Goal: Task Accomplishment & Management: Manage account settings

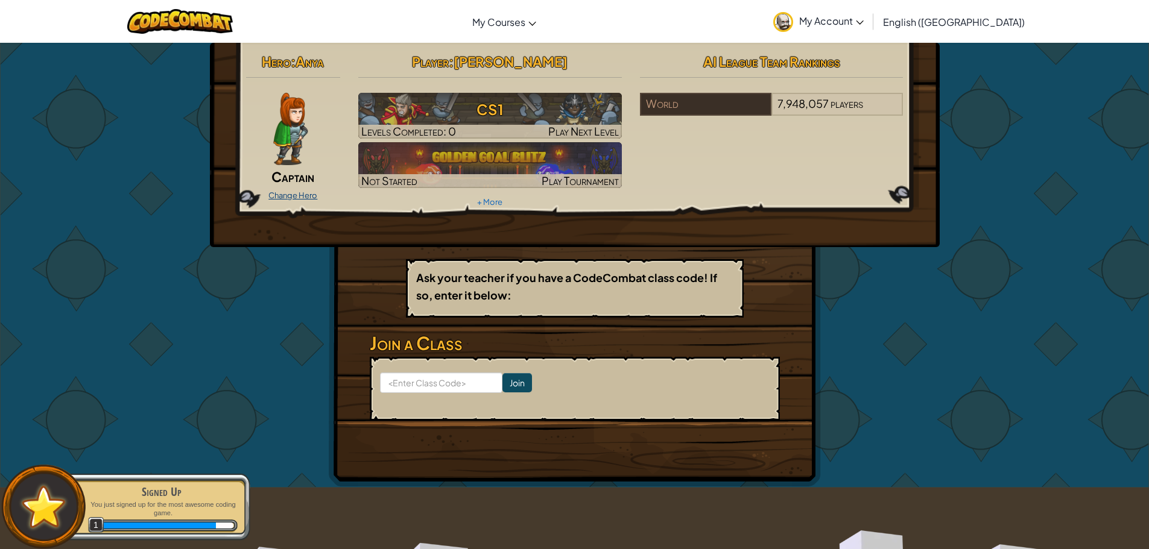
click at [277, 192] on link "Change Hero" at bounding box center [292, 196] width 49 height 10
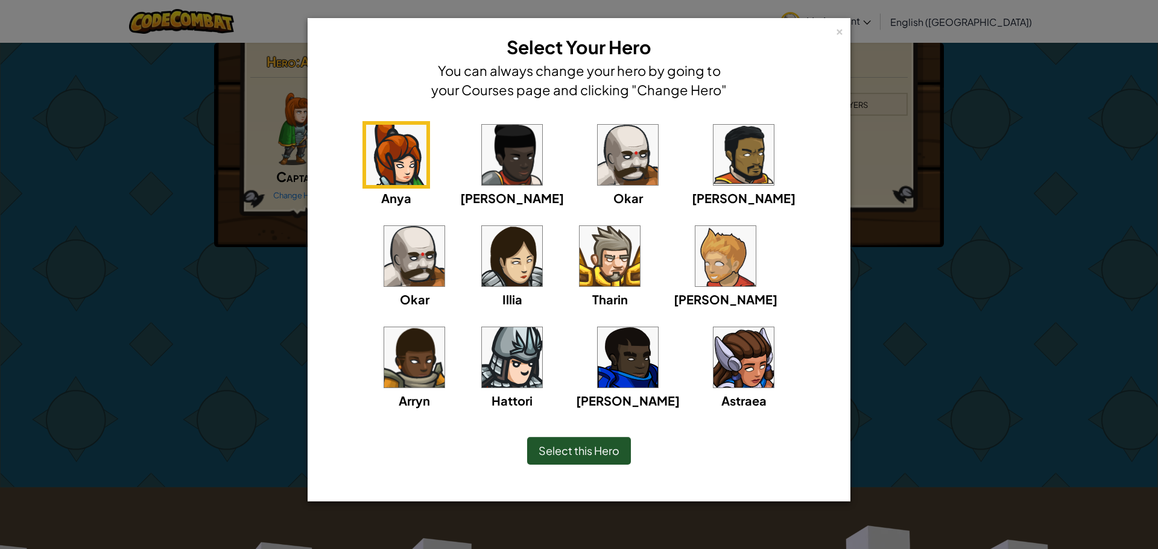
click at [542, 327] on img at bounding box center [512, 357] width 60 height 60
click at [925, 353] on div "× Select Your Hero You can always change your hero by going to your Courses pag…" at bounding box center [579, 274] width 1158 height 549
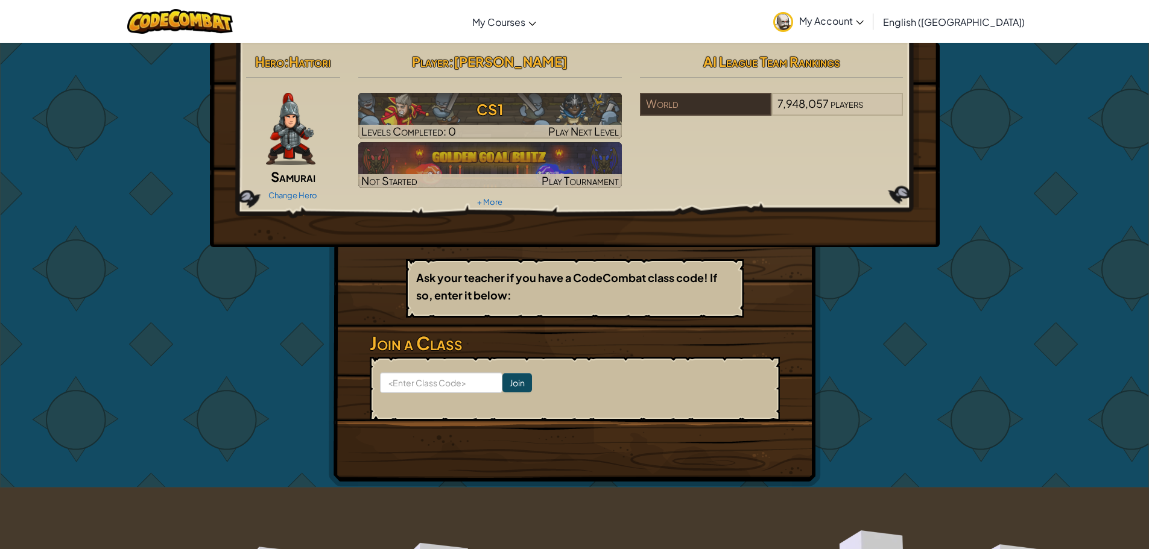
click at [870, 28] on link "My Account" at bounding box center [818, 21] width 103 height 38
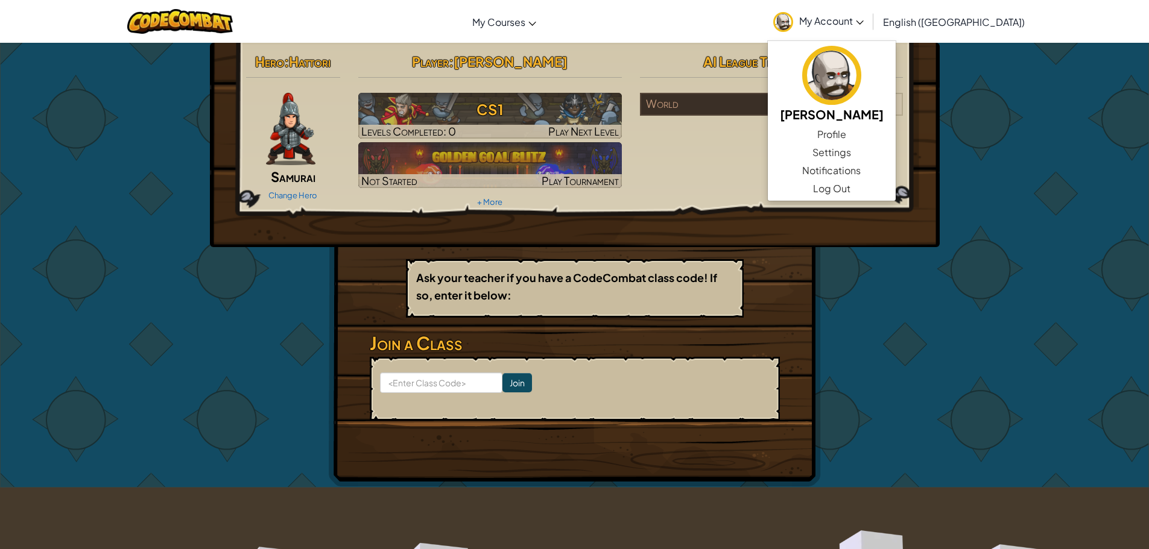
click at [864, 23] on icon at bounding box center [860, 23] width 8 height 4
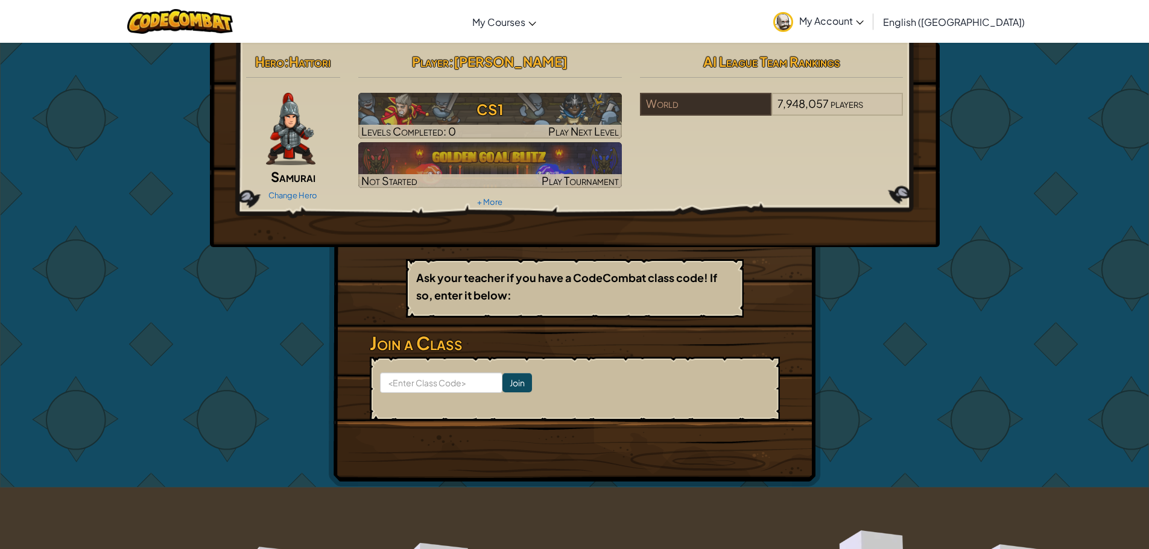
click at [1025, 232] on div "Hero : Hattori Samurai Change Hero Player : Logan Murphy CS1 Levels Completed: …" at bounding box center [574, 265] width 1149 height 446
click at [292, 195] on link "Change Hero" at bounding box center [292, 196] width 49 height 10
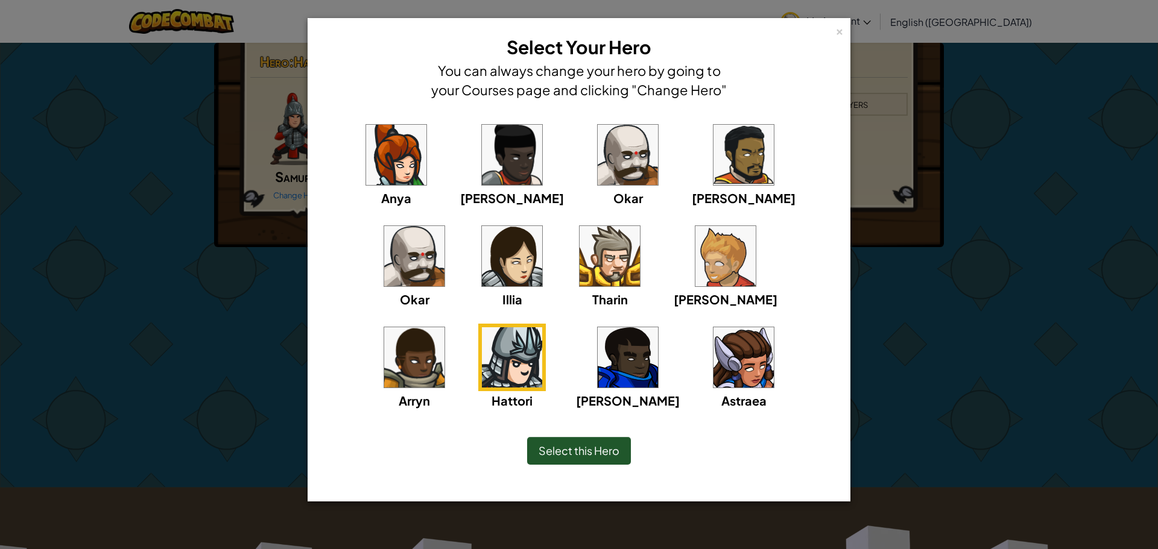
click at [598, 162] on img at bounding box center [628, 155] width 60 height 60
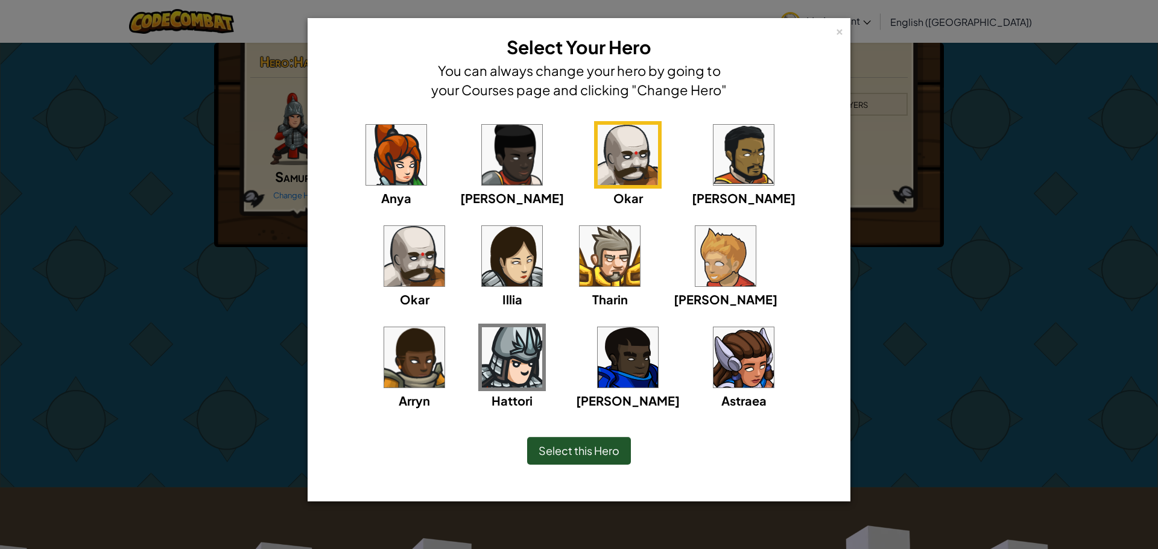
click at [598, 162] on img at bounding box center [628, 155] width 60 height 60
click at [601, 441] on div "Select this Hero" at bounding box center [579, 451] width 104 height 28
